Goal: Transaction & Acquisition: Purchase product/service

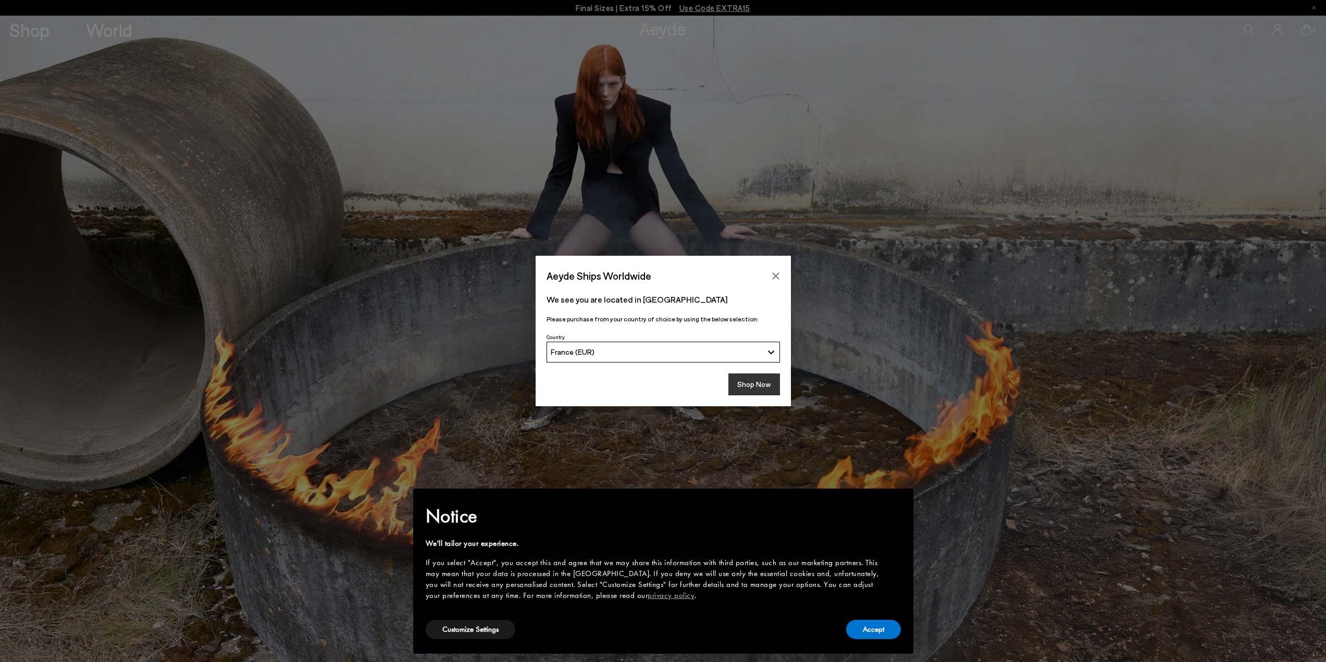
click at [758, 380] on button "Shop Now" at bounding box center [754, 385] width 52 height 22
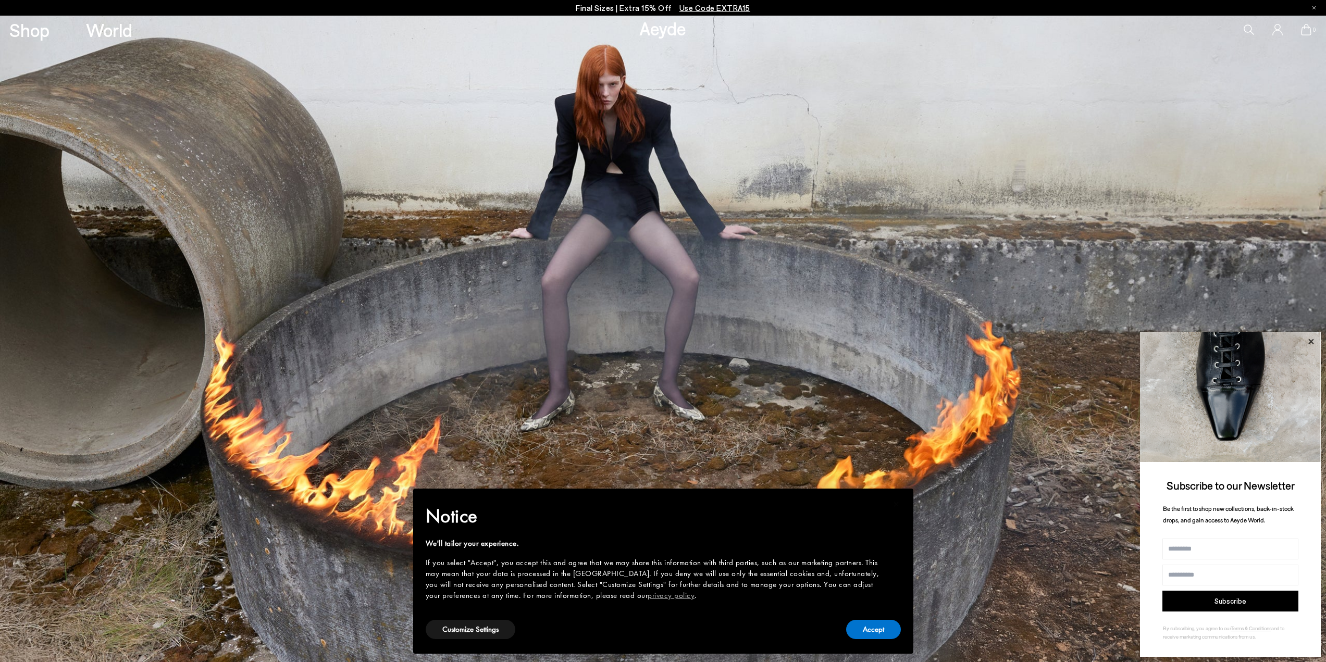
click at [1310, 340] on icon at bounding box center [1310, 341] width 5 height 5
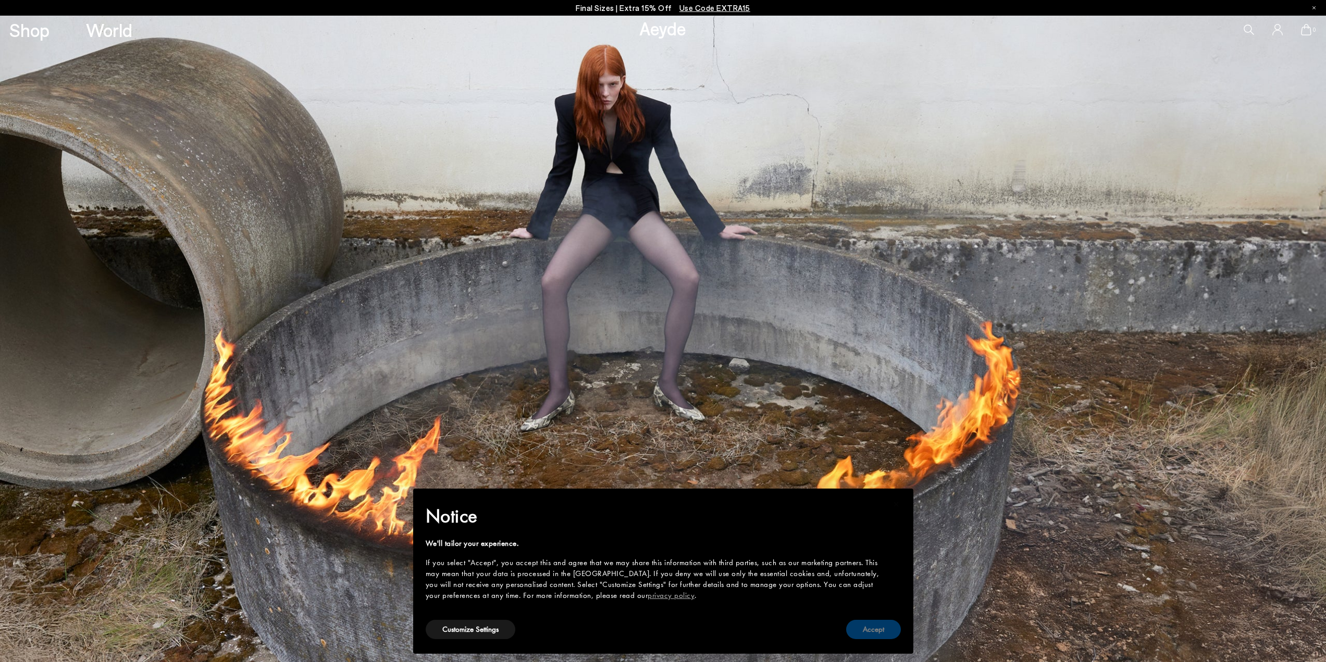
click at [877, 629] on button "Accept" at bounding box center [873, 629] width 55 height 19
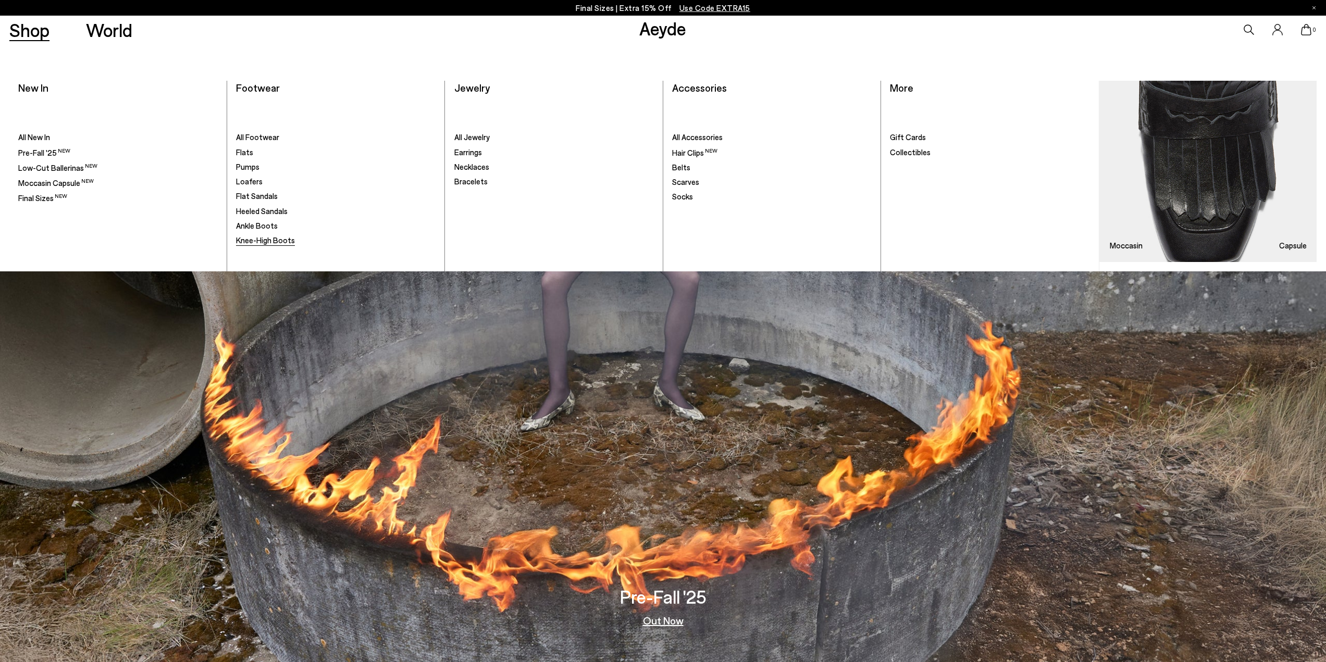
click at [269, 242] on span "Knee-High Boots" at bounding box center [265, 239] width 59 height 9
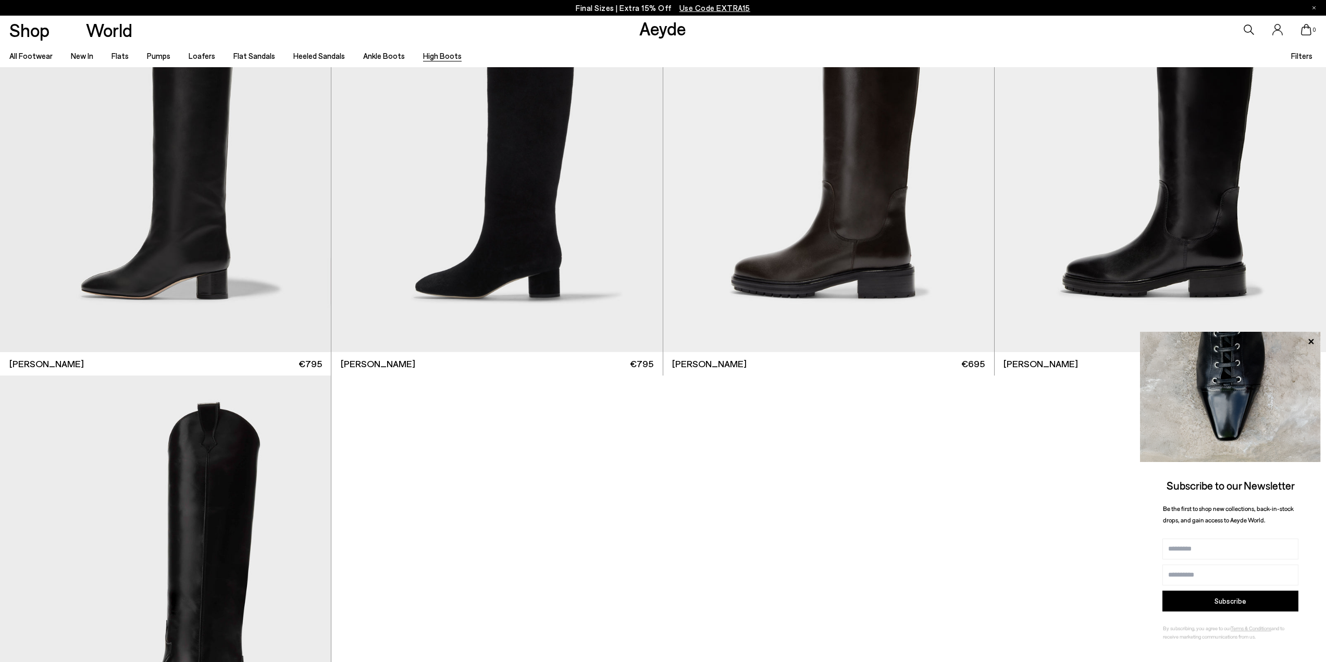
scroll to position [521, 0]
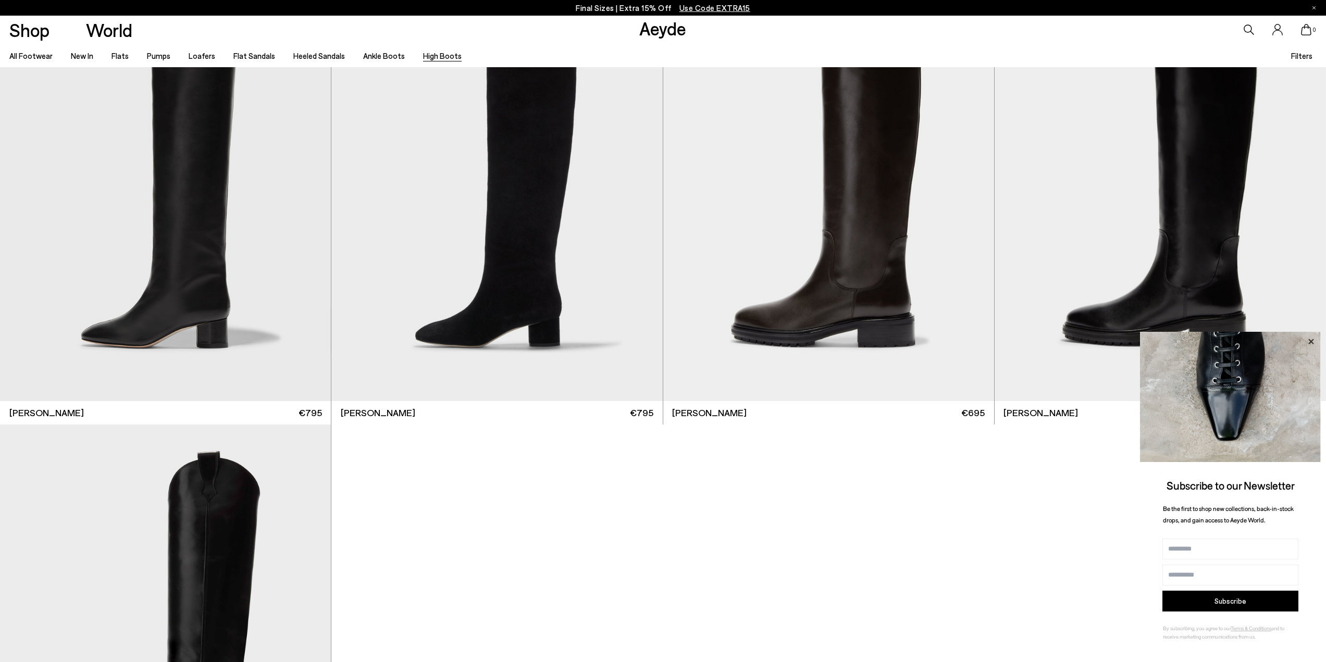
click at [1312, 341] on icon at bounding box center [1311, 342] width 14 height 14
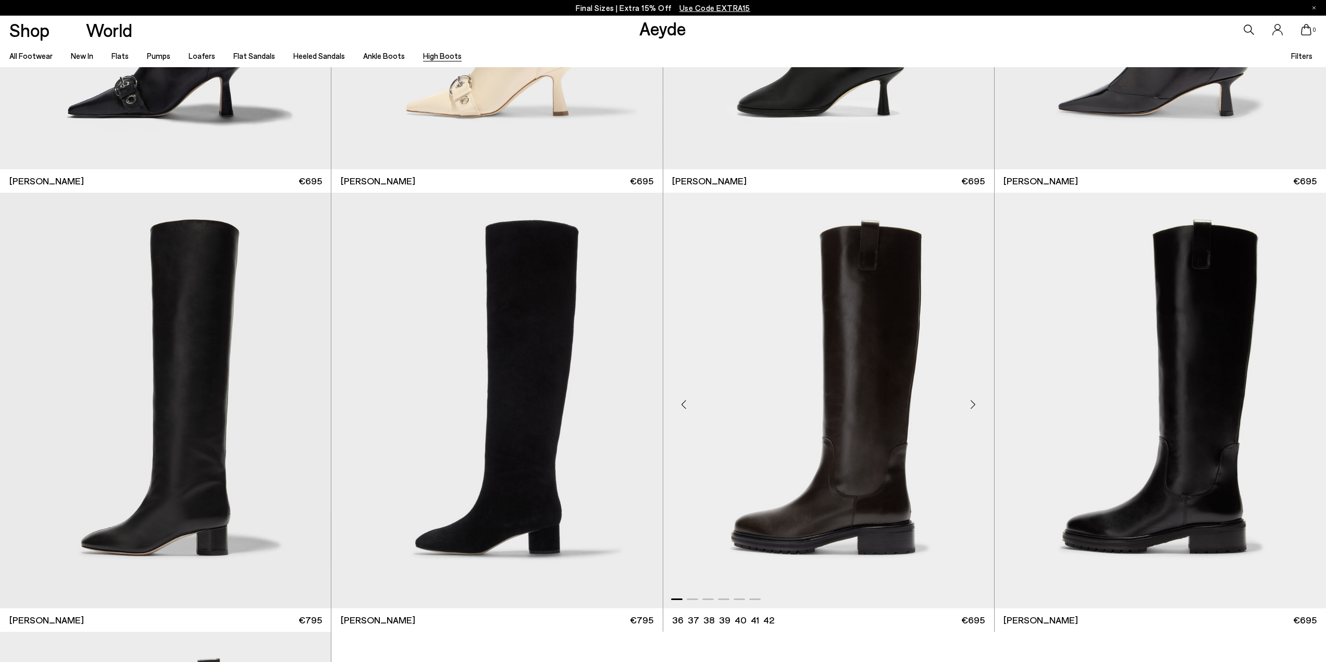
scroll to position [313, 0]
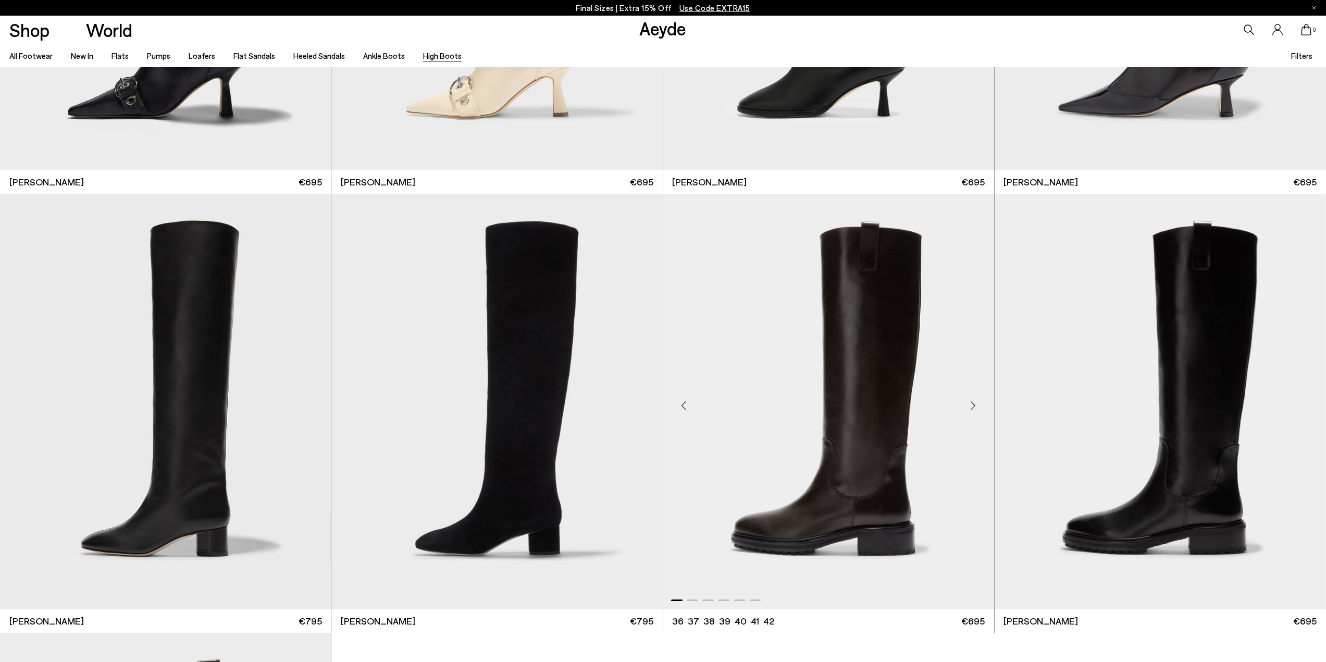
click at [971, 403] on div "Next slide" at bounding box center [973, 405] width 31 height 31
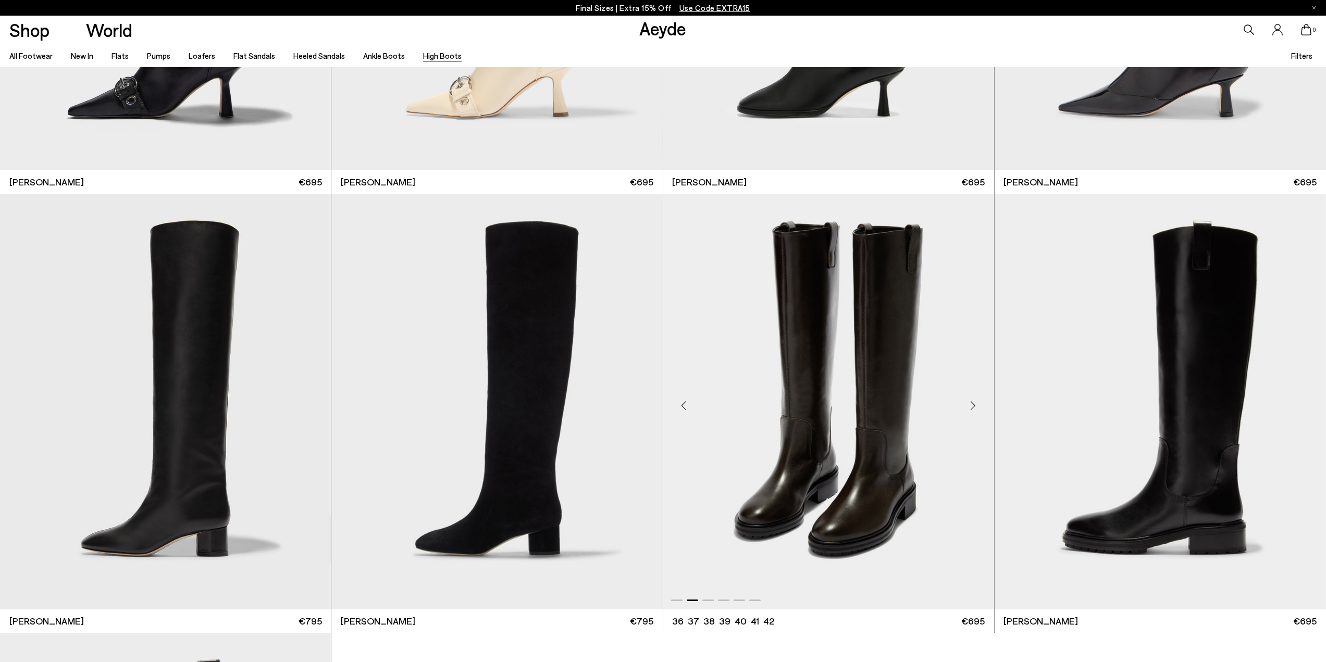
click at [971, 405] on div "Next slide" at bounding box center [973, 405] width 31 height 31
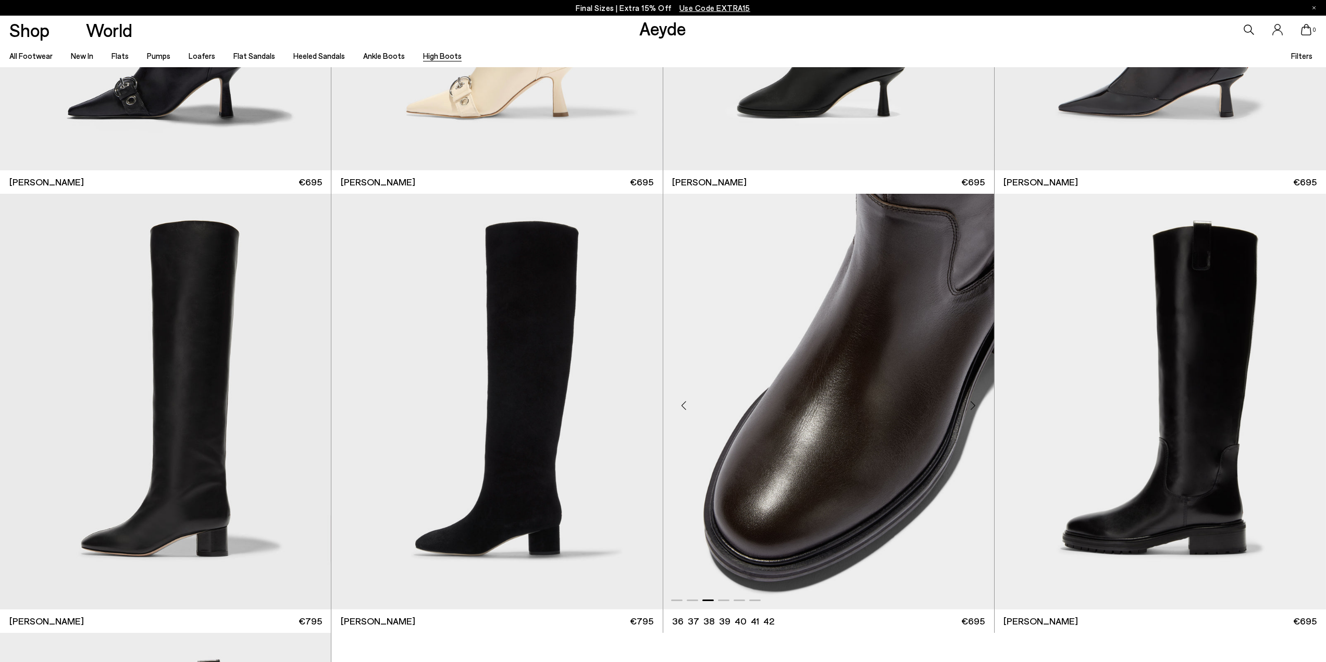
click at [971, 405] on div "Next slide" at bounding box center [973, 405] width 31 height 31
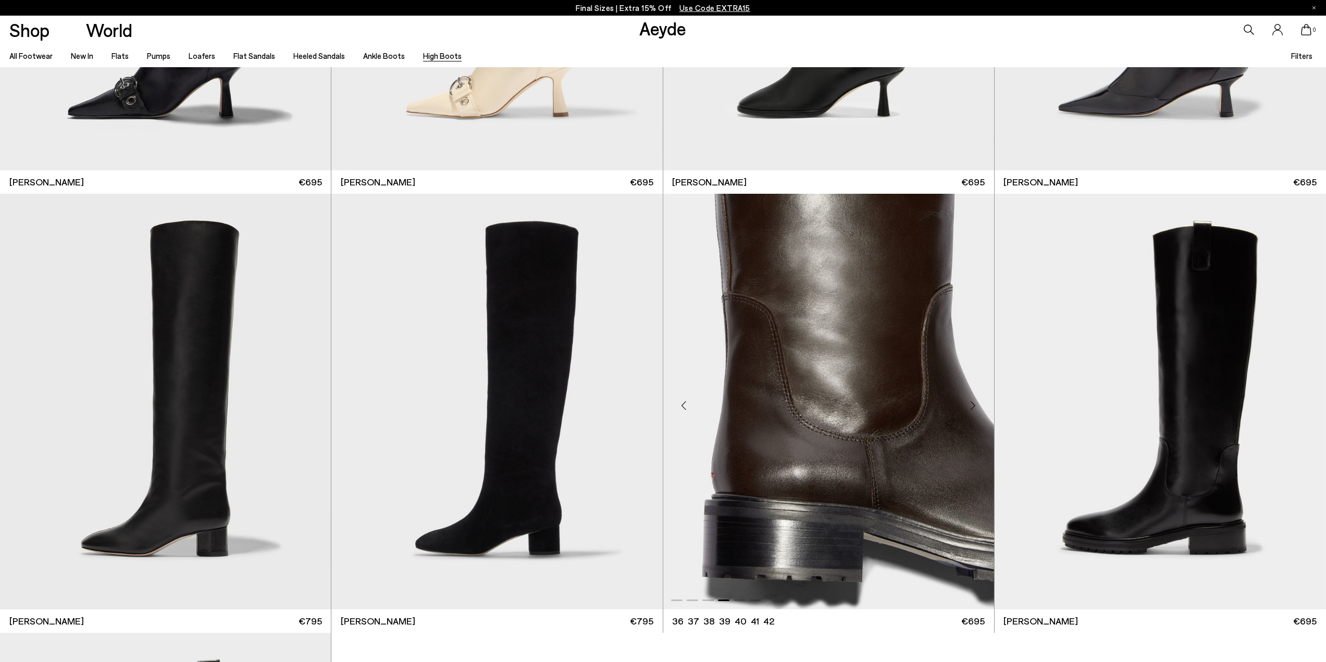
click at [971, 405] on div "Next slide" at bounding box center [973, 405] width 31 height 31
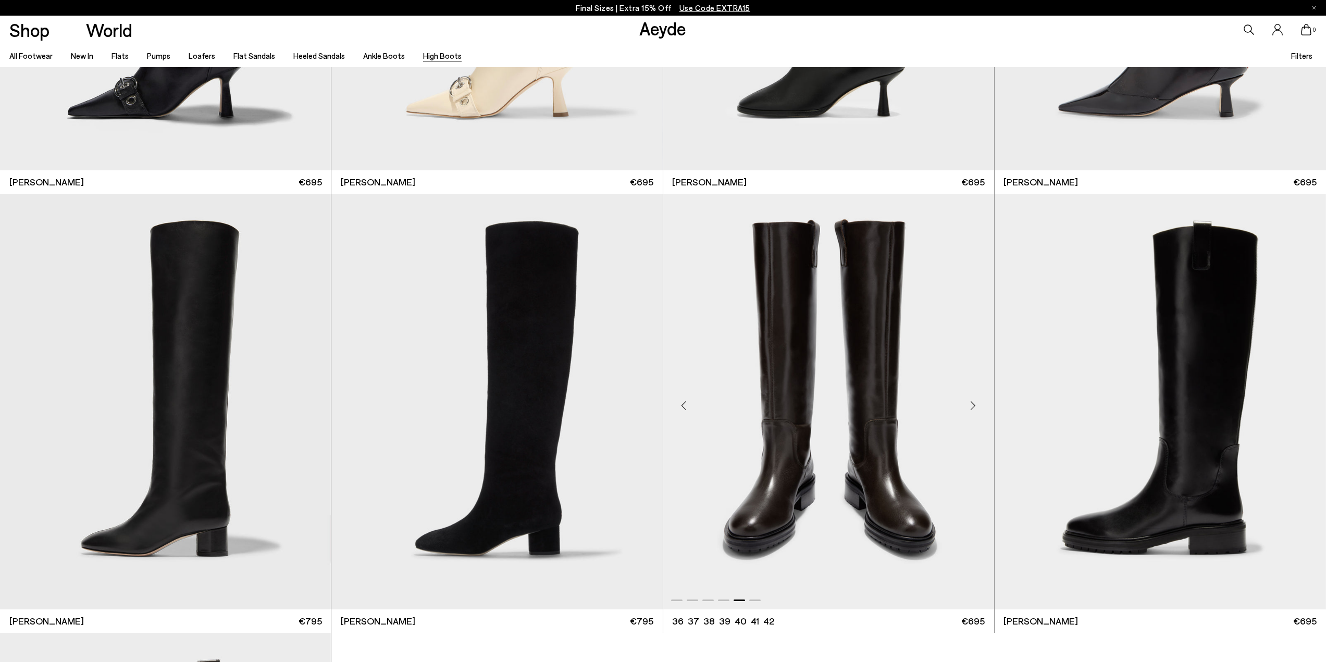
click at [971, 405] on div "Next slide" at bounding box center [973, 405] width 31 height 31
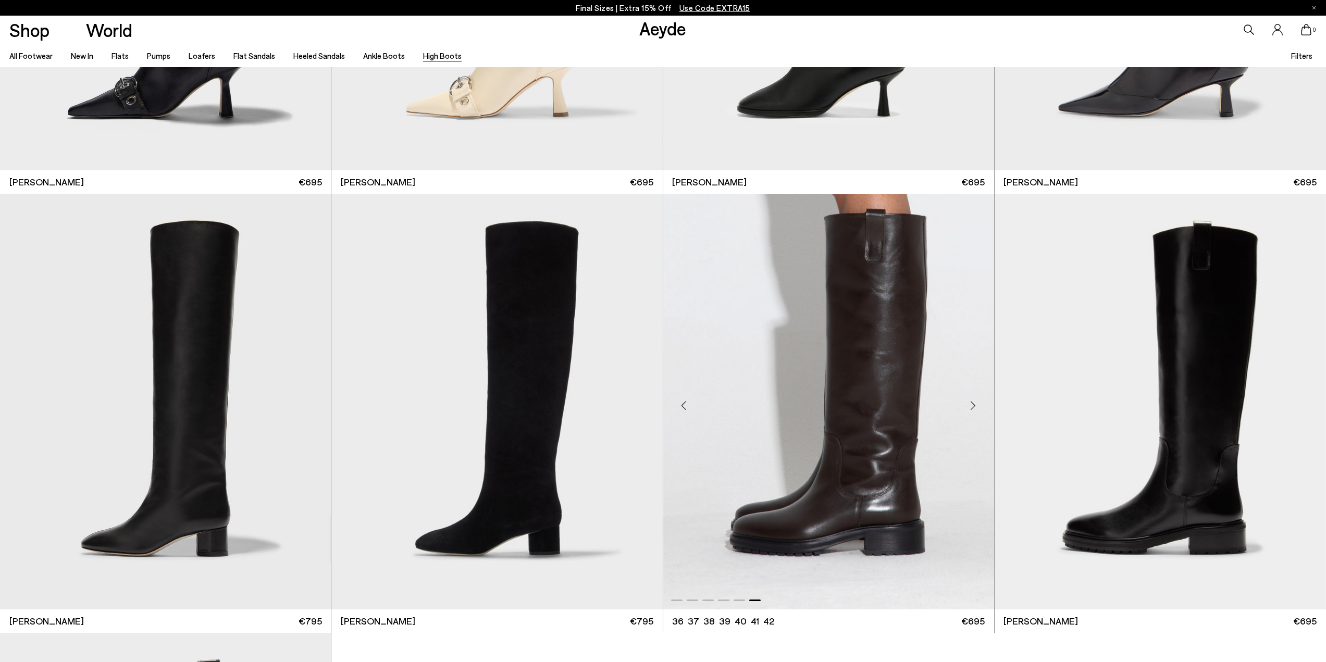
click at [930, 405] on img "6 / 6" at bounding box center [828, 402] width 331 height 416
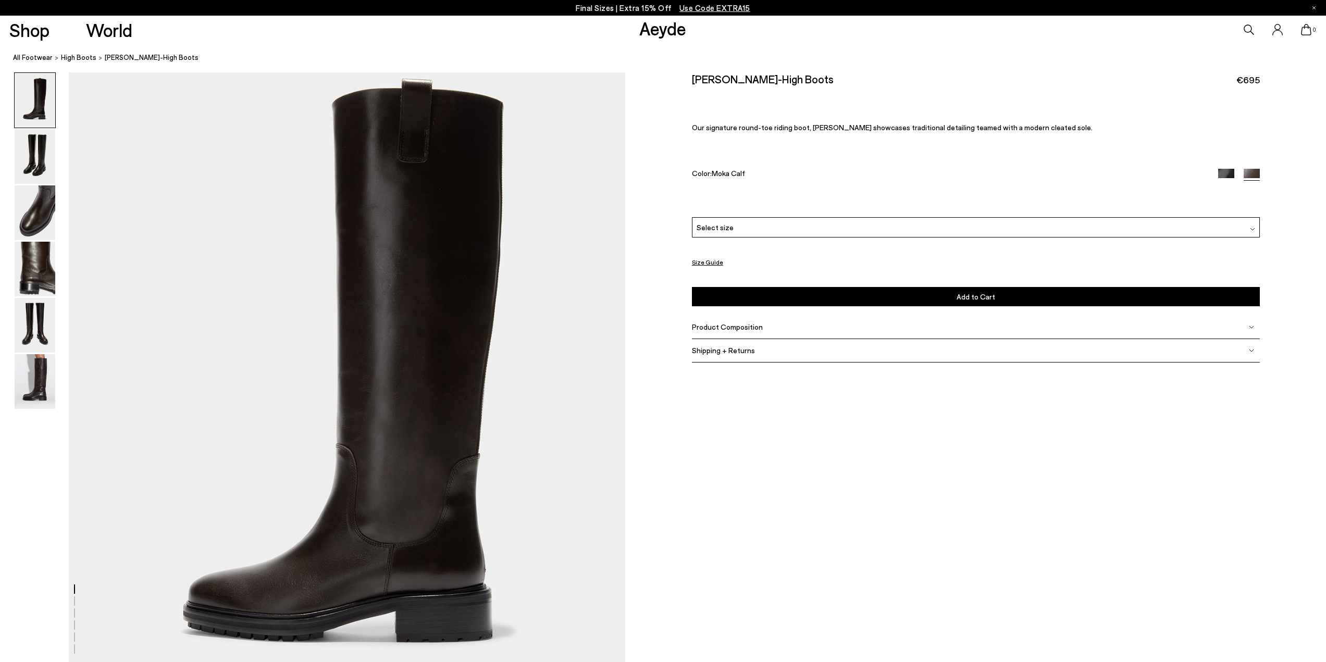
click at [785, 229] on div "Select size" at bounding box center [976, 227] width 568 height 20
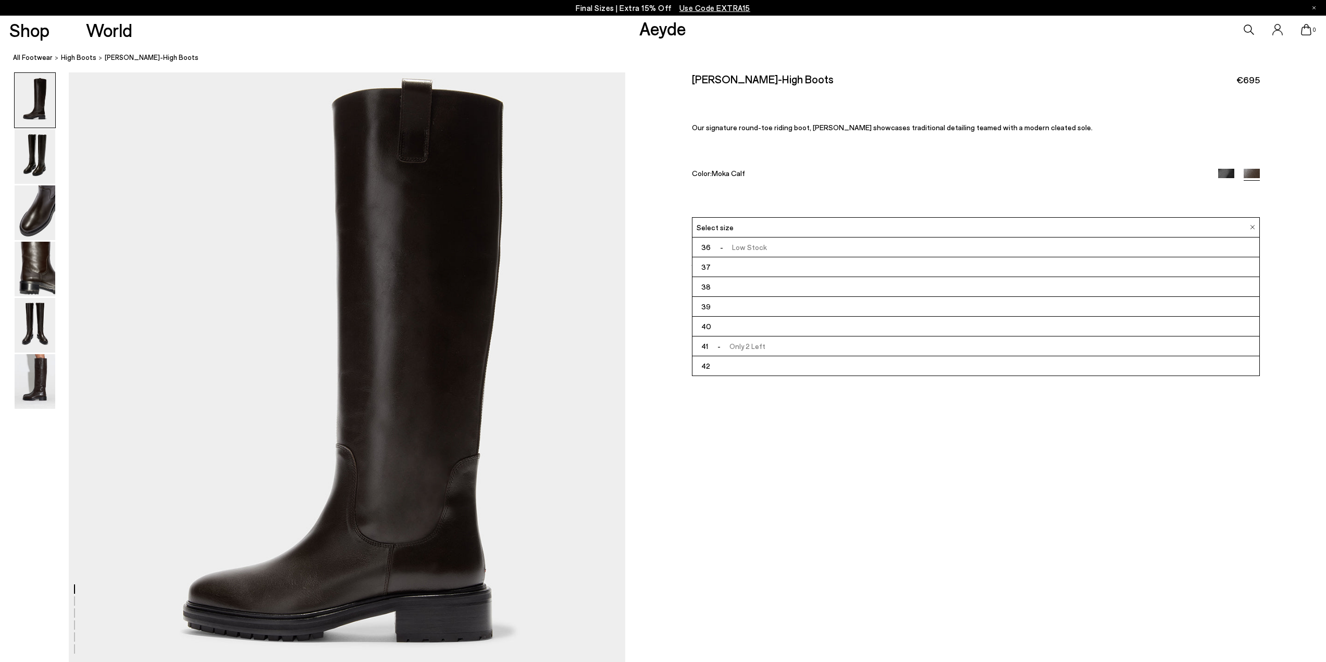
click at [760, 349] on span "- Only 2 Left" at bounding box center [736, 346] width 57 height 13
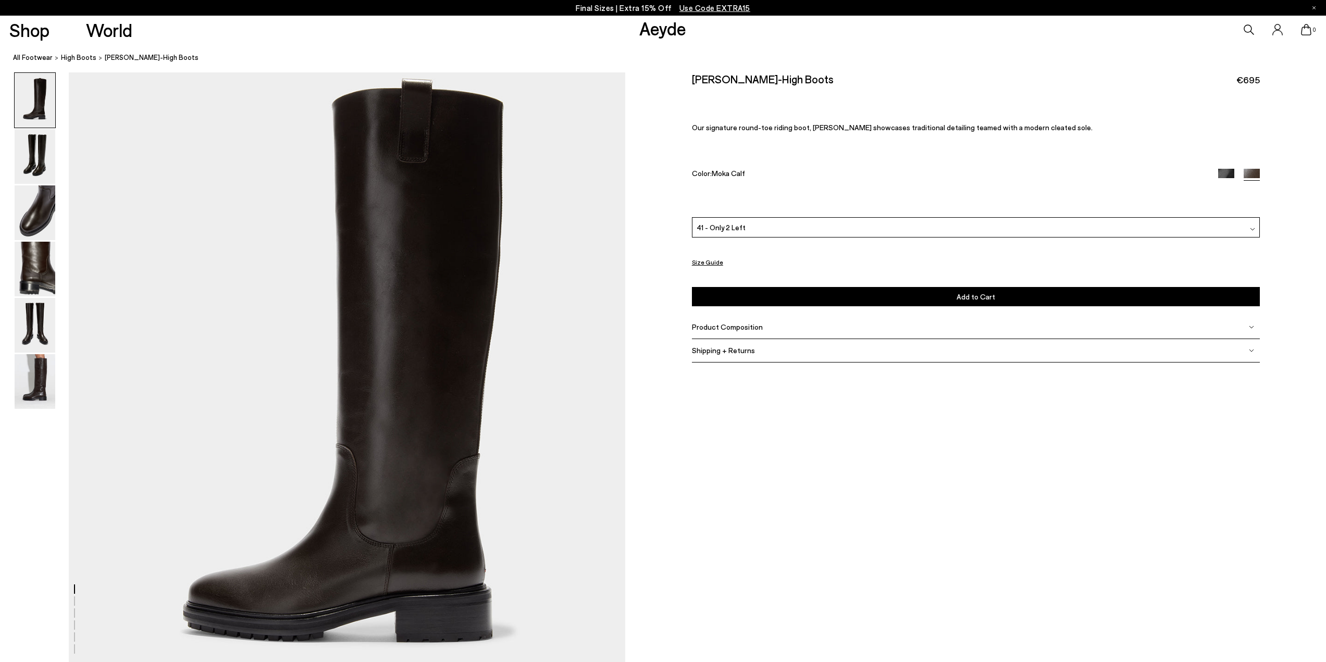
click at [694, 264] on button "Size Guide" at bounding box center [707, 262] width 31 height 13
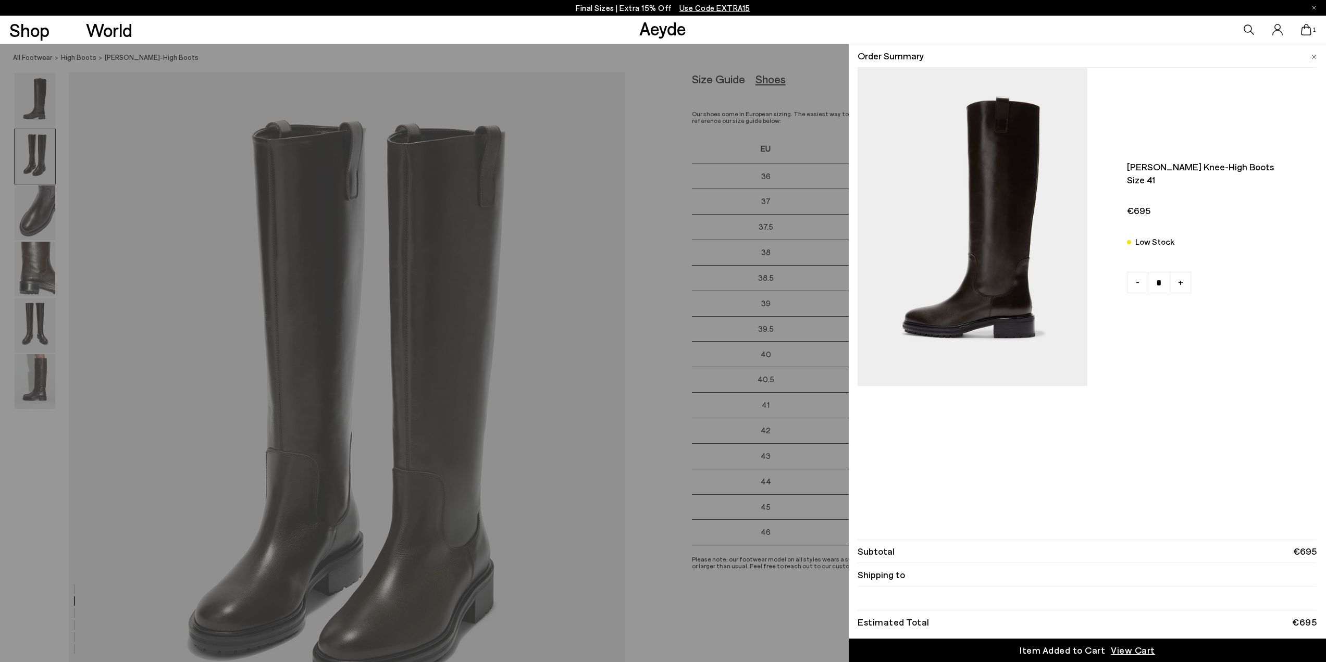
scroll to position [677, 0]
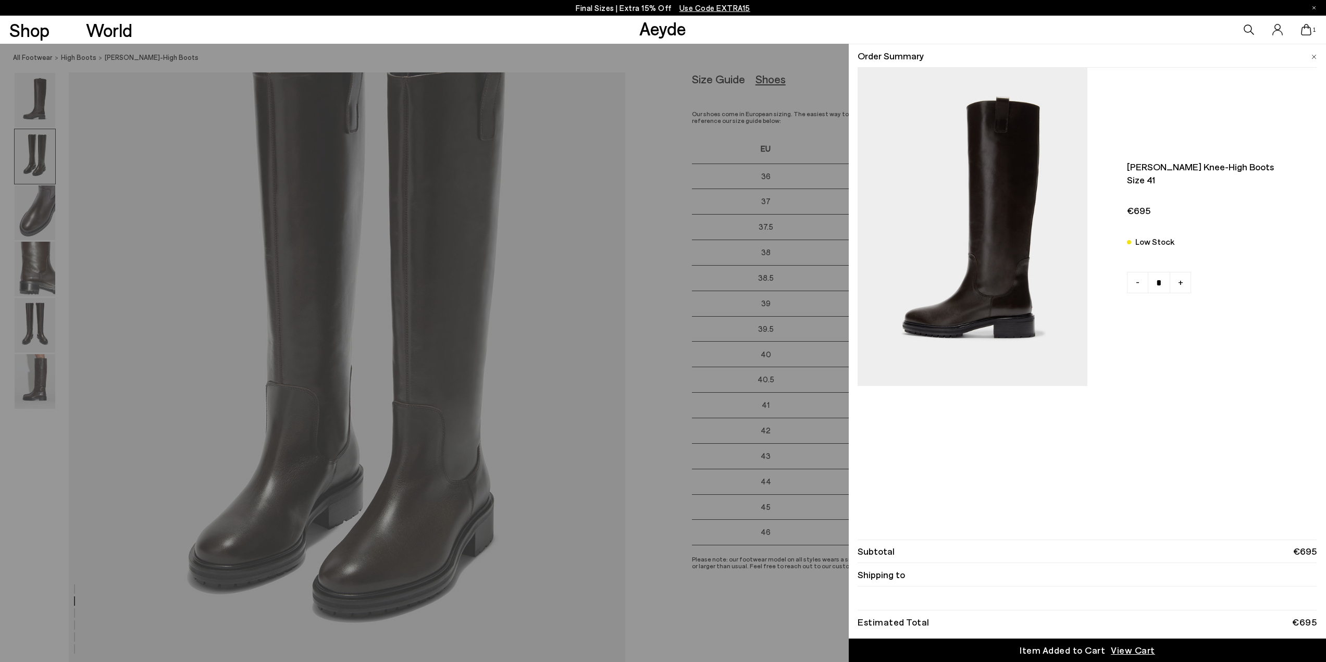
click at [1311, 55] on img at bounding box center [1313, 57] width 5 height 5
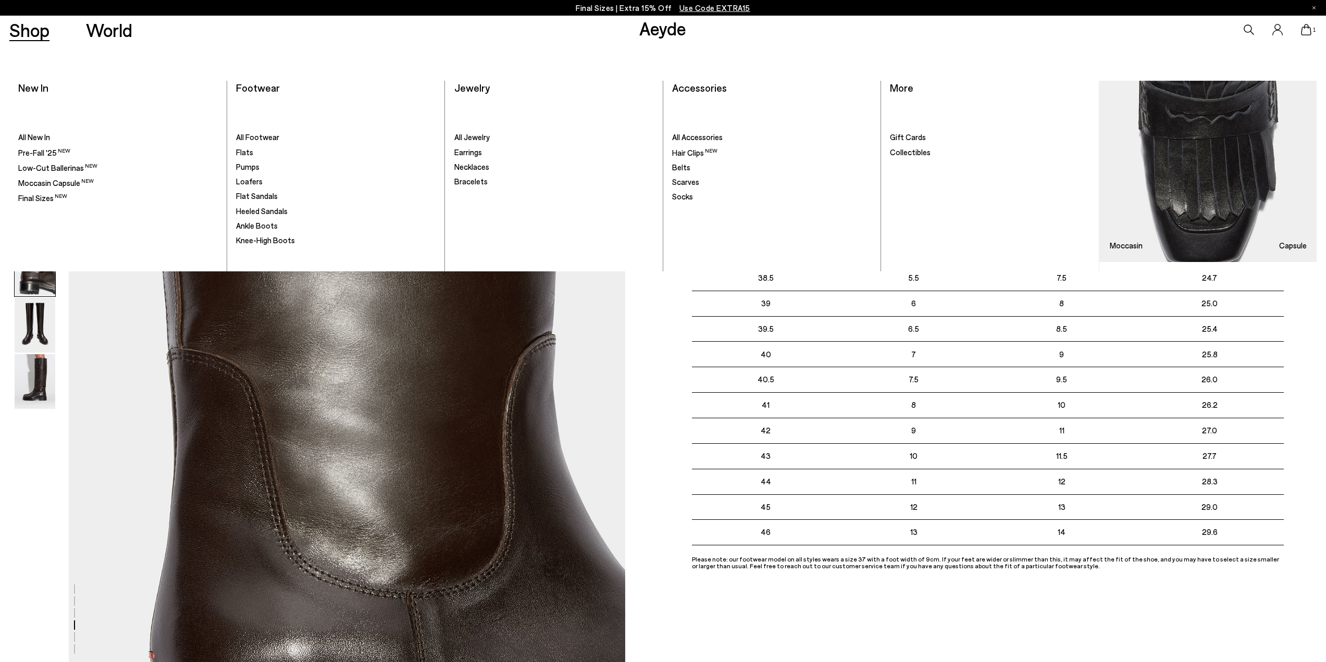
scroll to position [1980, 0]
